Goal: Information Seeking & Learning: Check status

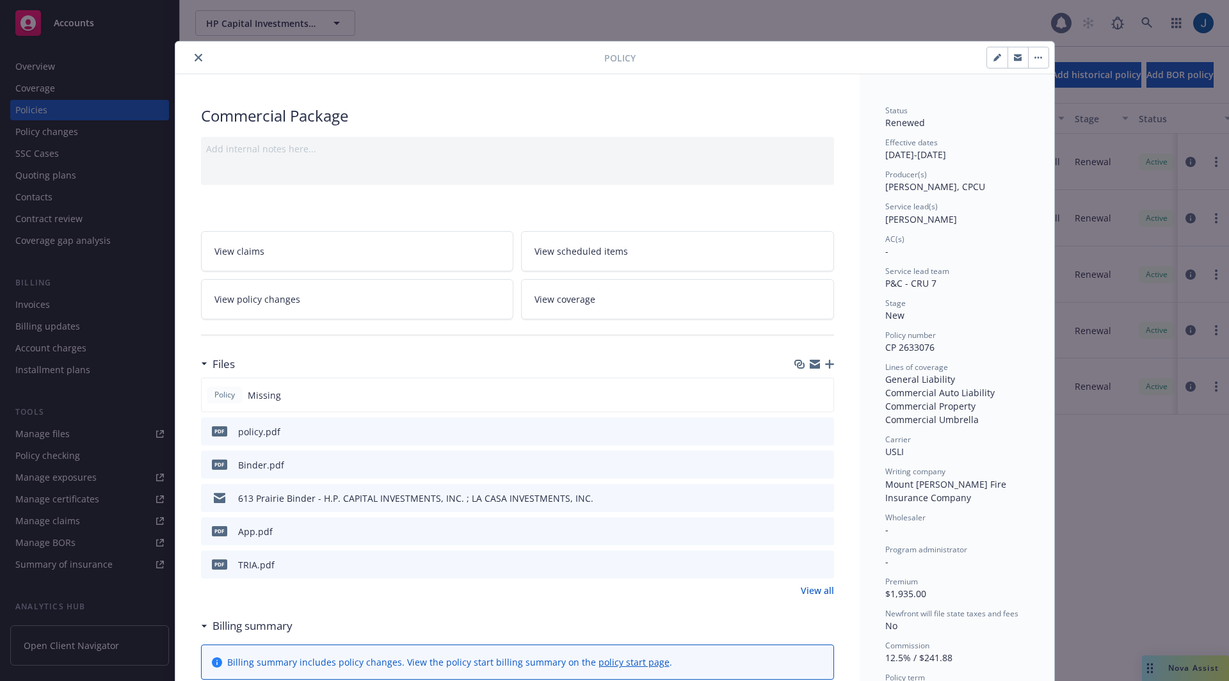
click at [591, 305] on link "View coverage" at bounding box center [677, 299] width 313 height 40
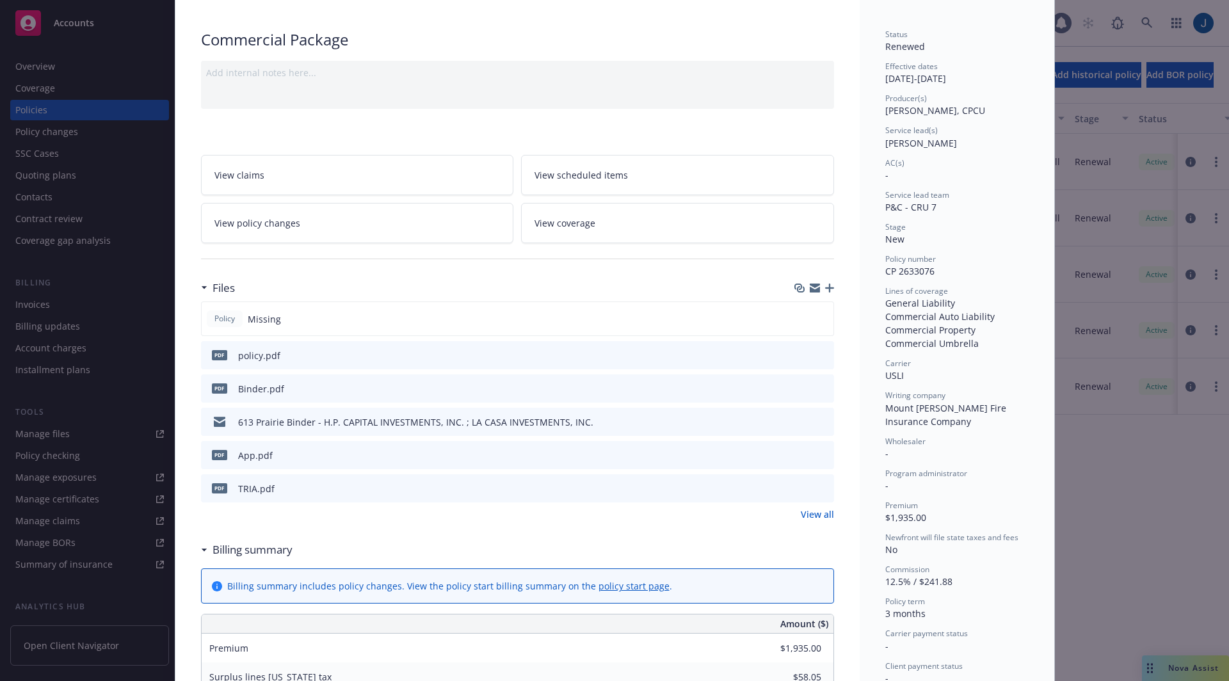
scroll to position [77, 0]
drag, startPoint x: 978, startPoint y: 341, endPoint x: 879, endPoint y: 301, distance: 107.1
drag, startPoint x: 880, startPoint y: 304, endPoint x: 978, endPoint y: 326, distance: 100.4
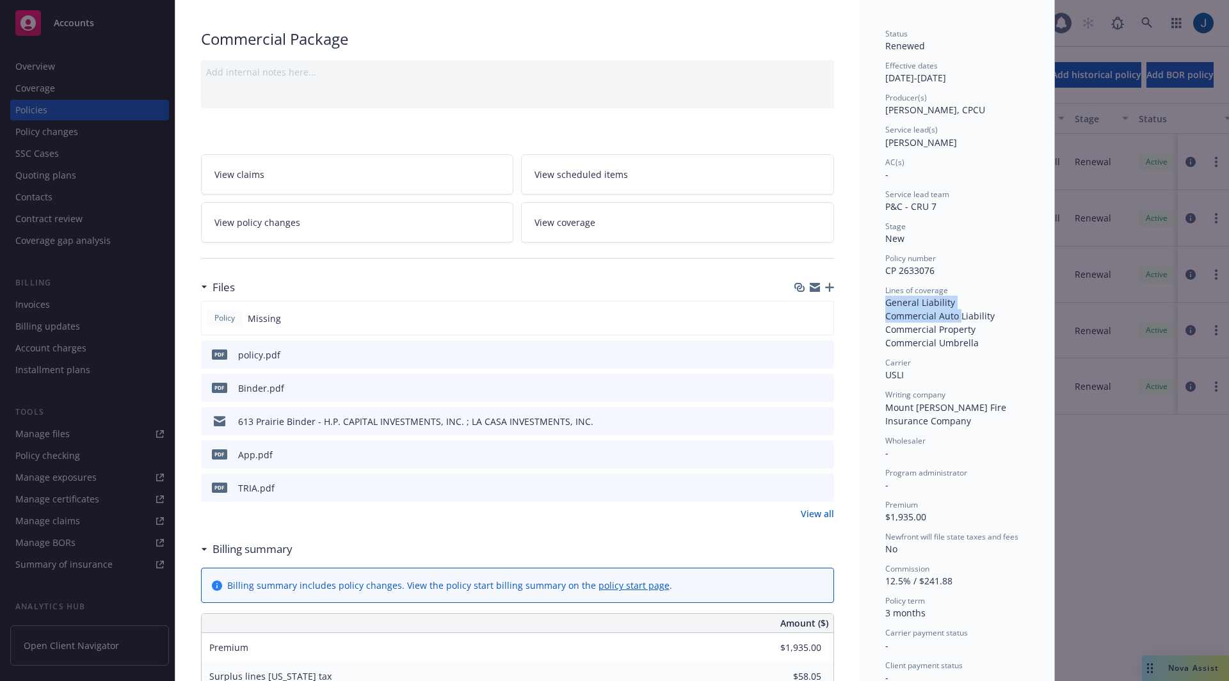
click at [969, 323] on div "General Liability Commercial Auto Liability Commercial Property Commercial Umbr…" at bounding box center [957, 323] width 143 height 54
drag, startPoint x: 984, startPoint y: 327, endPoint x: 979, endPoint y: 345, distance: 17.9
click at [984, 328] on div "Commercial Property" at bounding box center [957, 329] width 143 height 13
drag, startPoint x: 987, startPoint y: 318, endPoint x: 954, endPoint y: 312, distance: 33.8
click at [954, 312] on div "Commercial Auto Liability" at bounding box center [957, 315] width 143 height 13
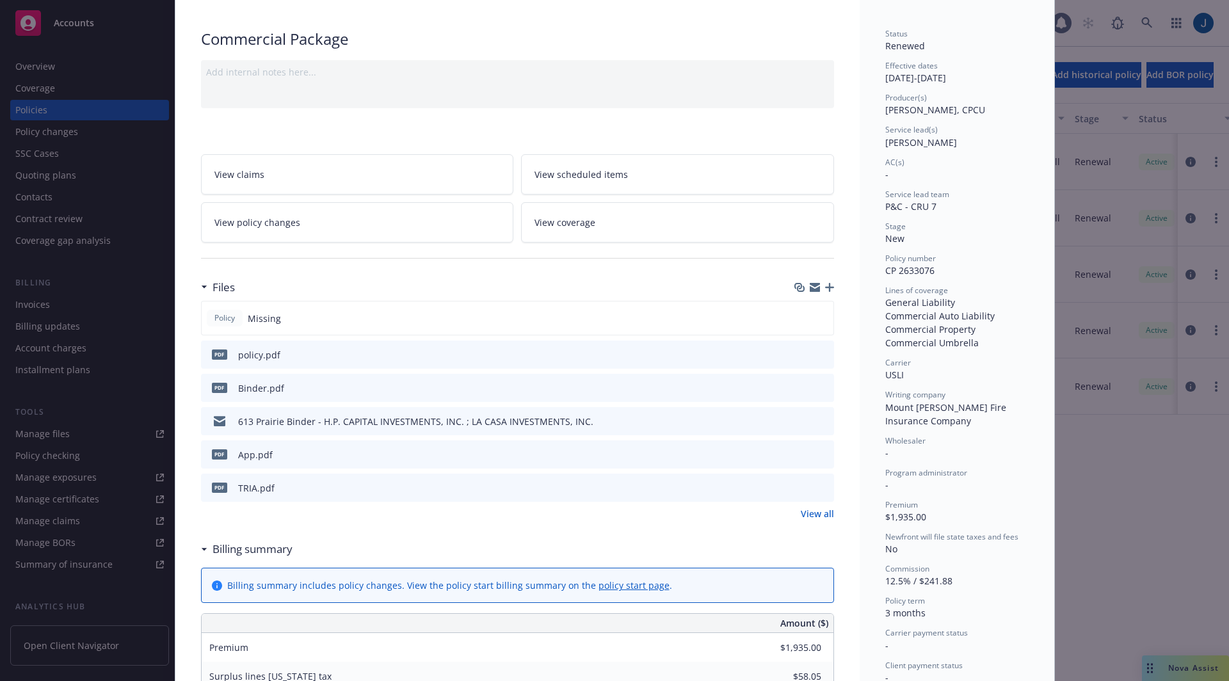
click at [965, 328] on div "Commercial Property" at bounding box center [957, 329] width 143 height 13
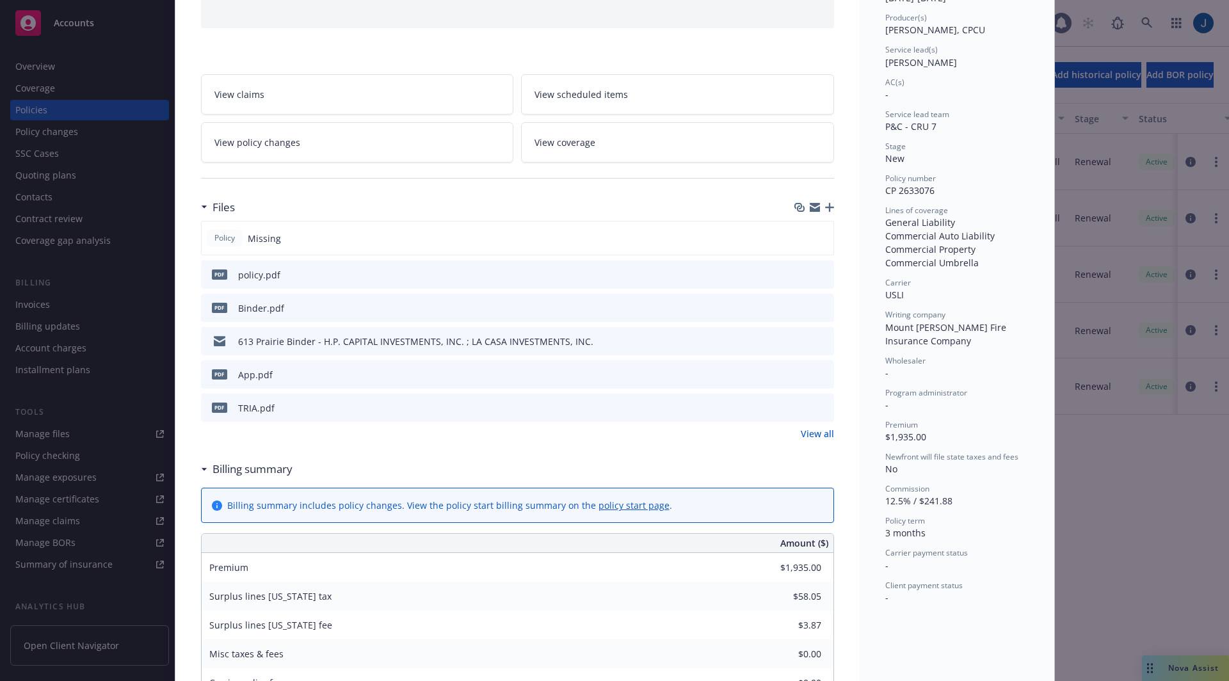
scroll to position [164, 0]
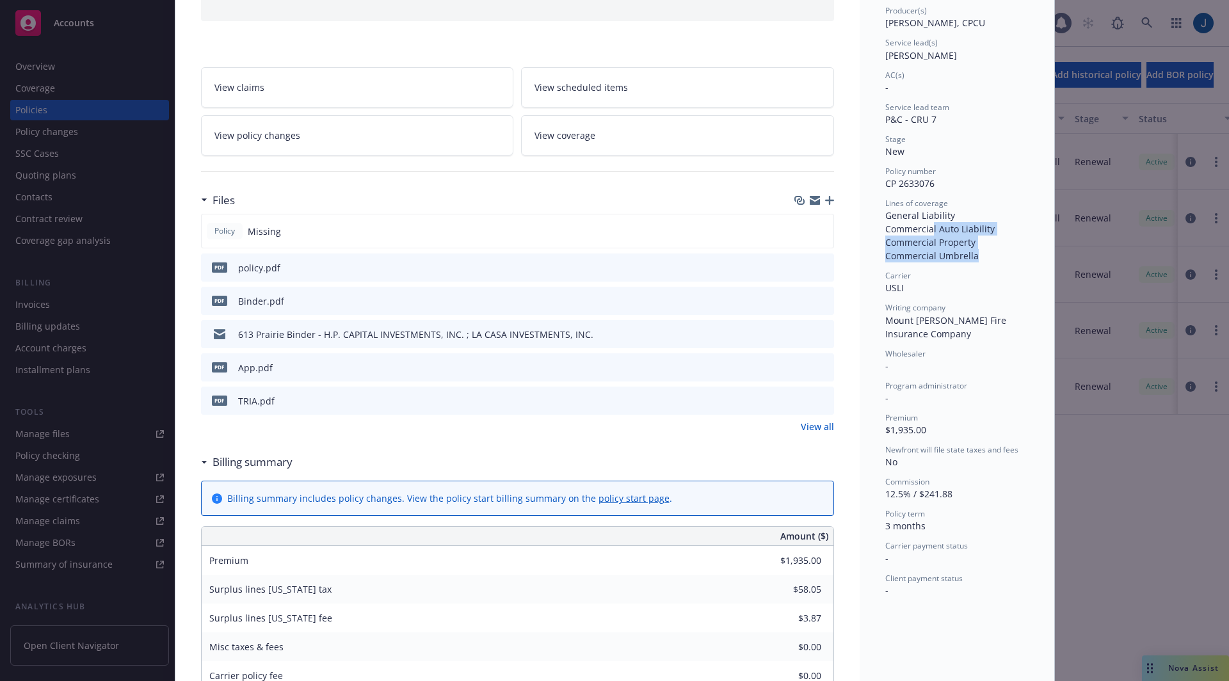
drag, startPoint x: 978, startPoint y: 254, endPoint x: 925, endPoint y: 227, distance: 58.7
click at [925, 227] on div "General Liability Commercial Auto Liability Commercial Property Commercial Umbr…" at bounding box center [957, 236] width 143 height 54
click at [925, 227] on div "Commercial Auto Liability" at bounding box center [957, 228] width 143 height 13
drag, startPoint x: 888, startPoint y: 215, endPoint x: 957, endPoint y: 257, distance: 80.7
click at [951, 252] on div "General Liability Commercial Auto Liability Commercial Property Commercial Umbr…" at bounding box center [957, 236] width 143 height 54
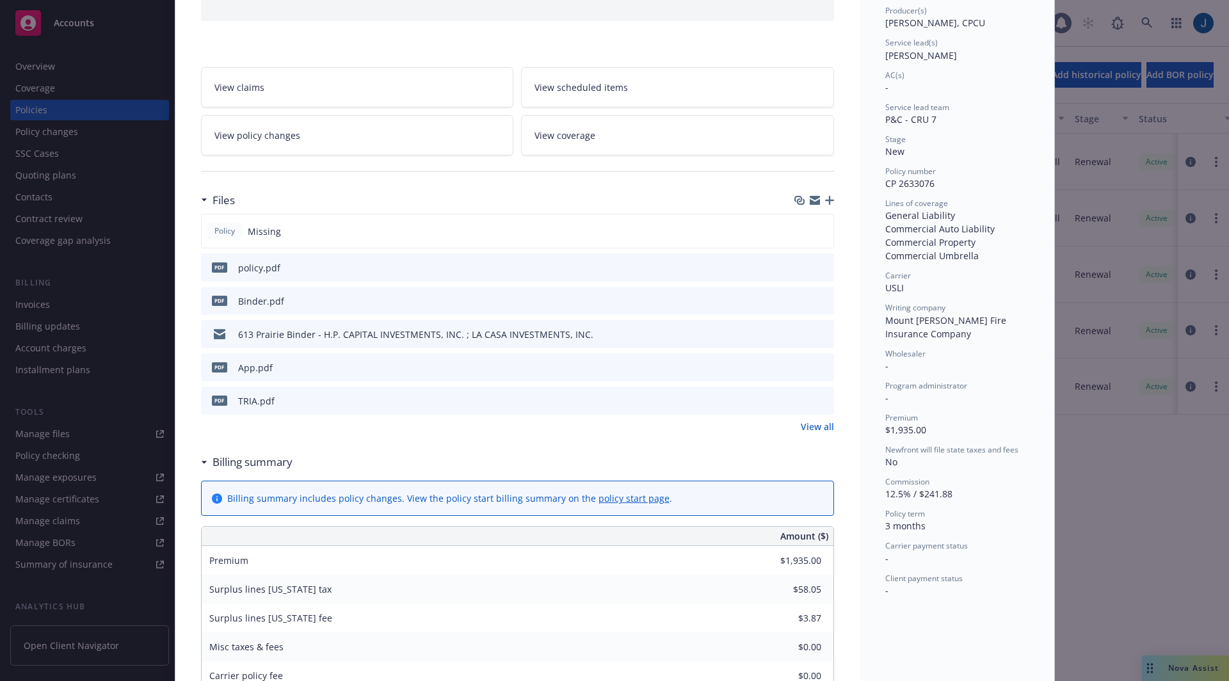
click at [959, 257] on div "Commercial Umbrella" at bounding box center [957, 255] width 143 height 13
click at [816, 263] on icon "preview file" at bounding box center [822, 267] width 12 height 9
drag, startPoint x: 962, startPoint y: 248, endPoint x: 894, endPoint y: 209, distance: 78.0
click at [895, 210] on div "General Liability Commercial Auto Liability Commercial Property Commercial Umbr…" at bounding box center [957, 236] width 143 height 54
click at [894, 209] on div "General Liability" at bounding box center [957, 215] width 143 height 13
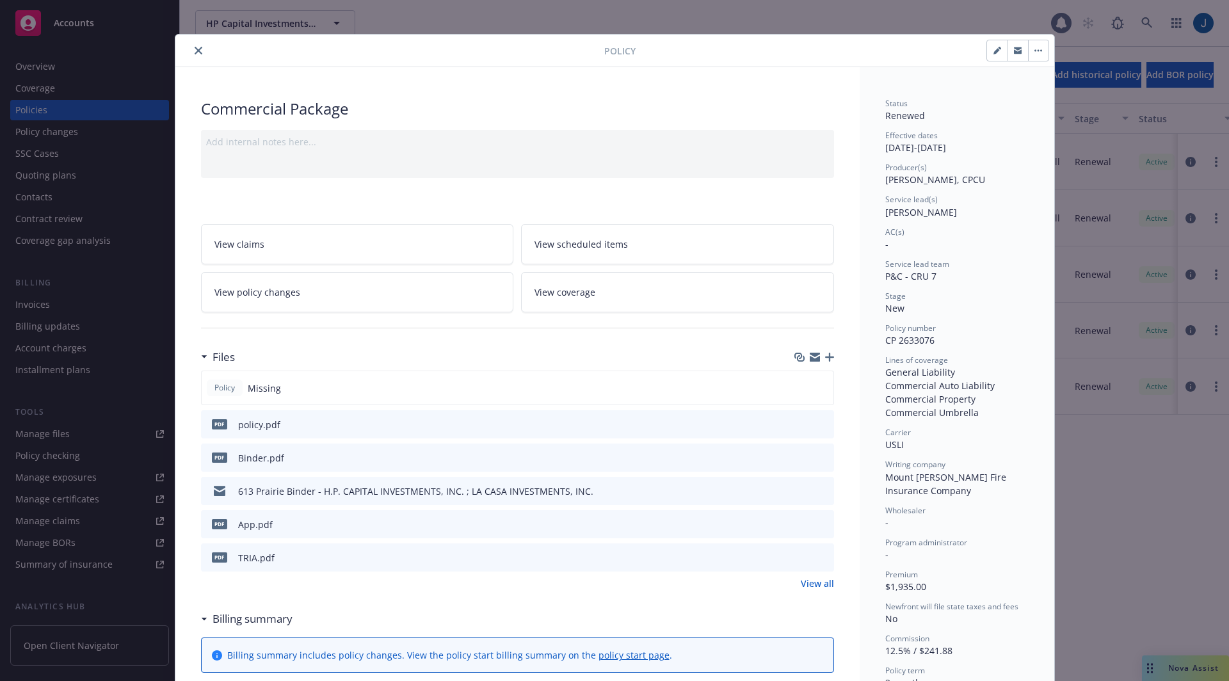
scroll to position [0, 0]
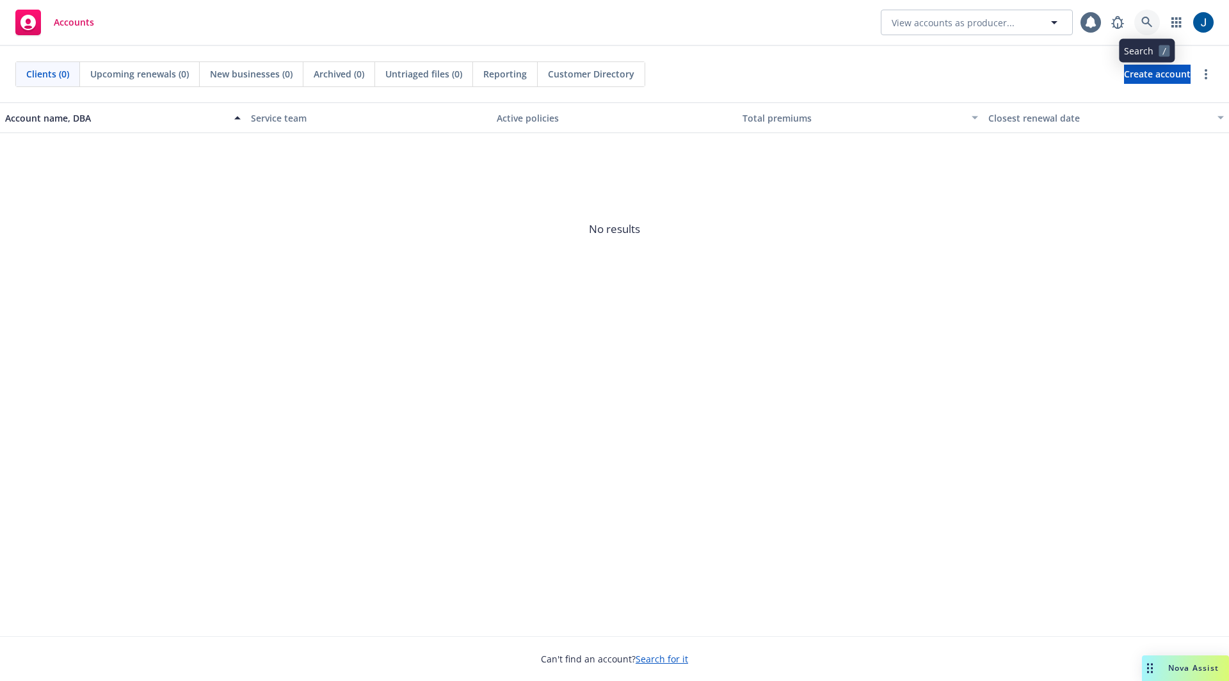
click at [1140, 16] on link at bounding box center [1148, 23] width 26 height 26
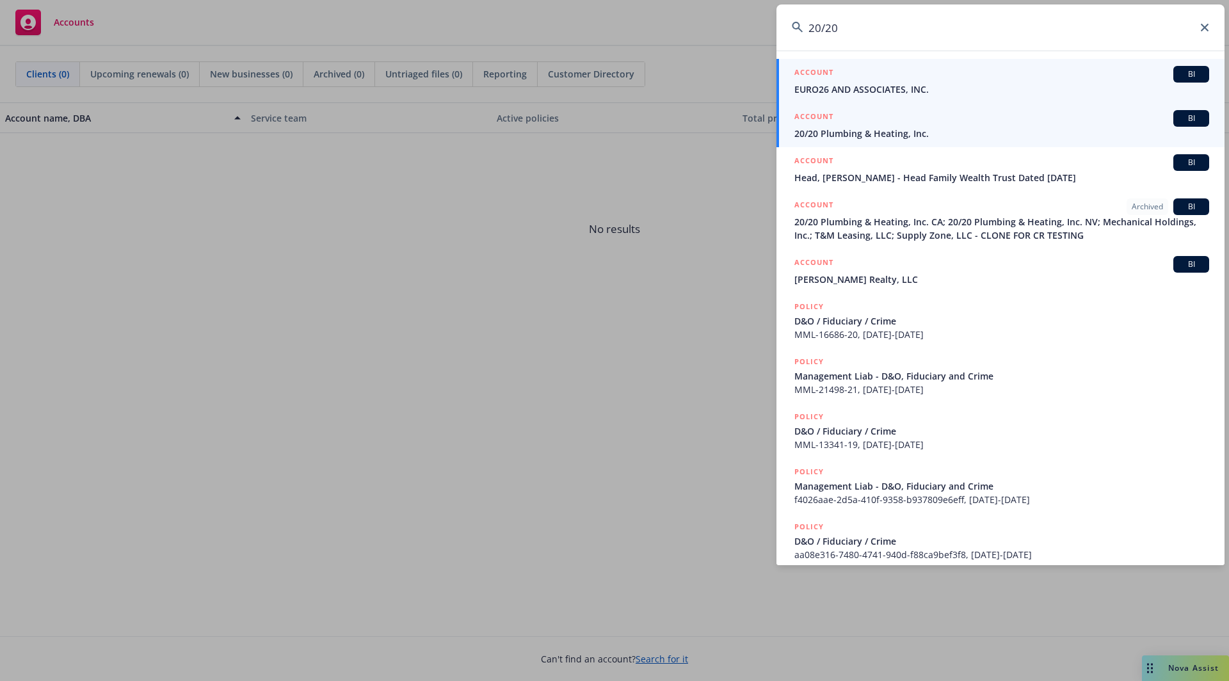
type input "20/20"
click at [879, 122] on div "ACCOUNT BI" at bounding box center [1002, 118] width 415 height 17
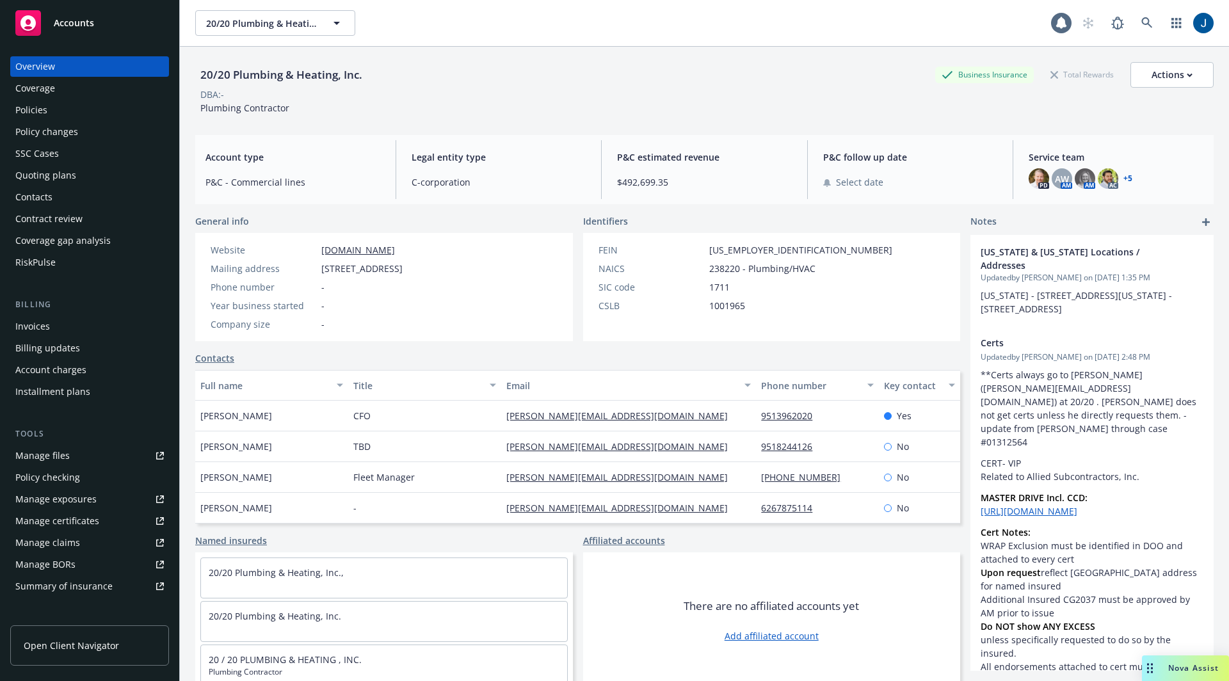
click at [52, 112] on div "Policies" at bounding box center [89, 110] width 149 height 20
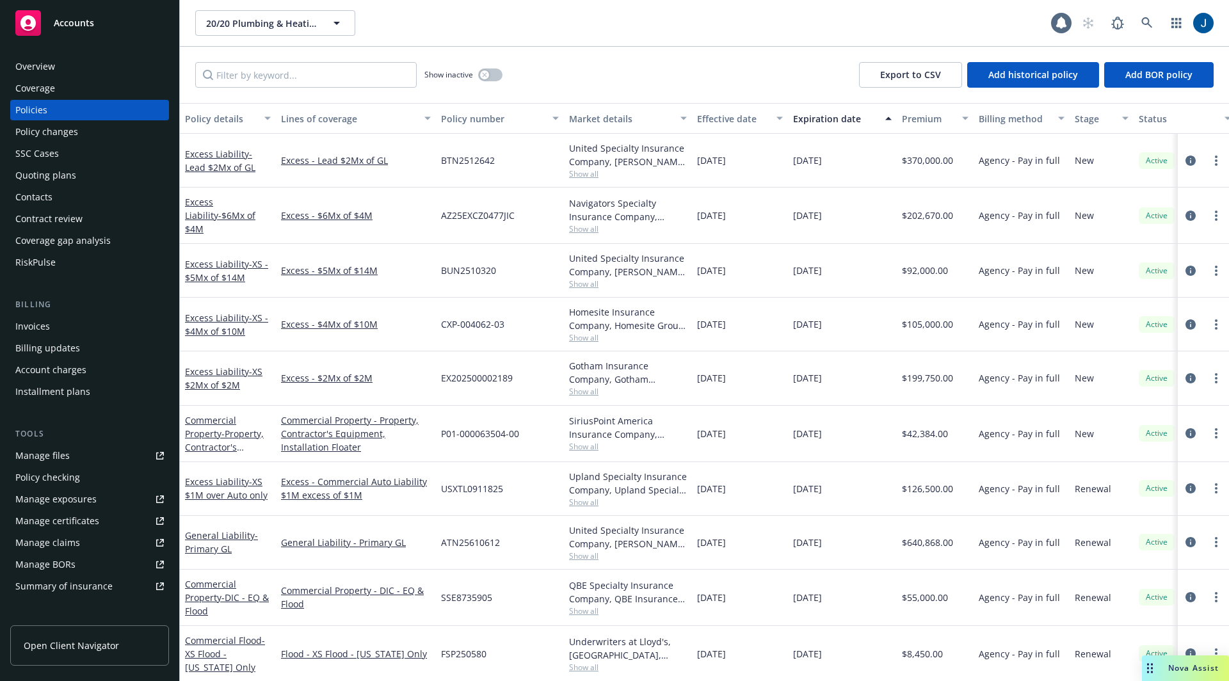
click at [311, 183] on div "Excess - Lead $2Mx of GL" at bounding box center [356, 161] width 160 height 54
click at [228, 158] on link "Excess Liability - Lead $2Mx of GL" at bounding box center [220, 161] width 70 height 26
